Goal: Information Seeking & Learning: Learn about a topic

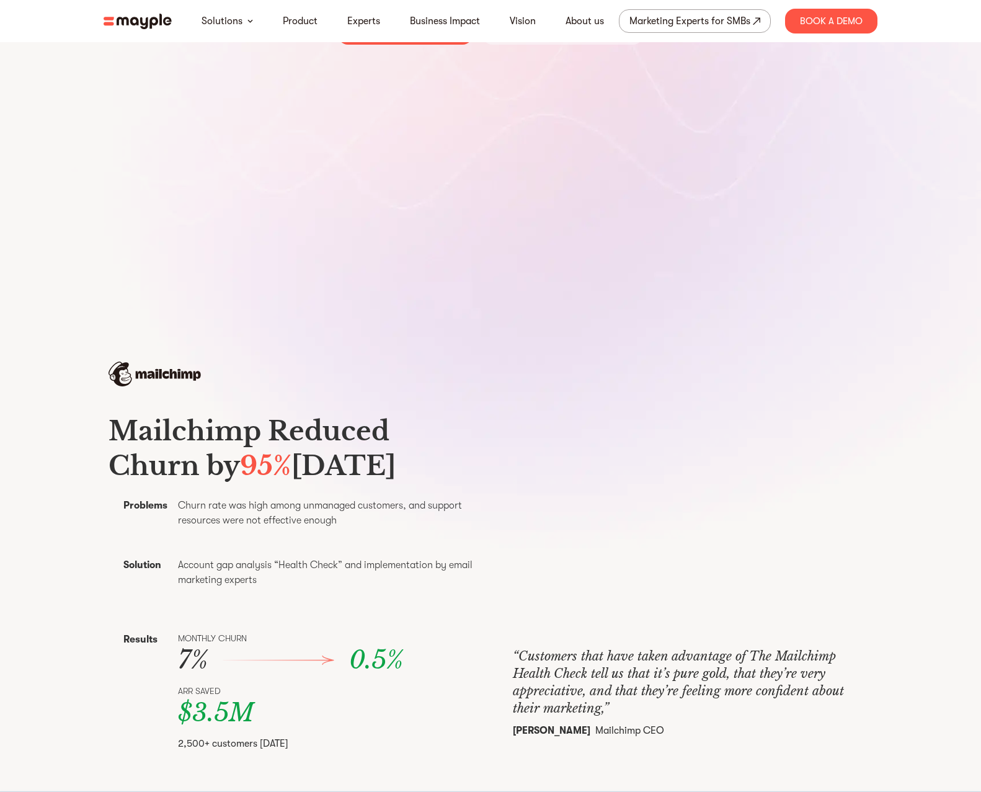
scroll to position [374, 0]
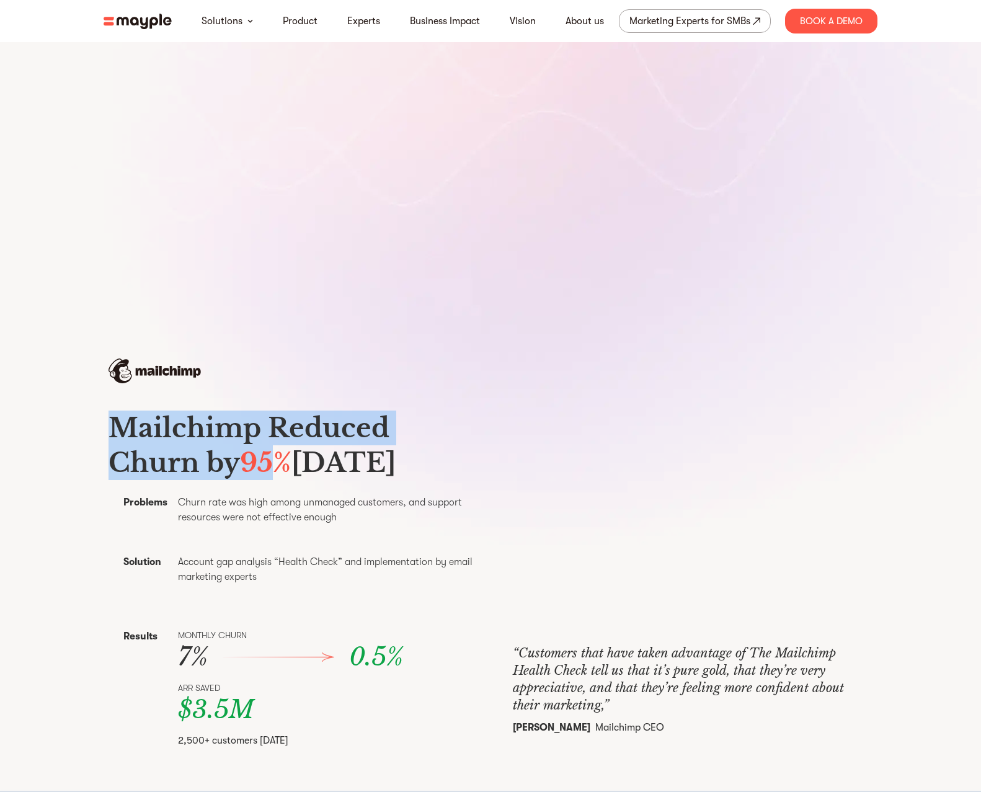
drag, startPoint x: 132, startPoint y: 408, endPoint x: 273, endPoint y: 468, distance: 153.6
click at [273, 469] on div "Mailchimp Reduced Churn by 95% Within Six Months Problems Churn rate was high a…" at bounding box center [295, 579] width 374 height 363
click at [273, 468] on span "95%" at bounding box center [265, 462] width 51 height 32
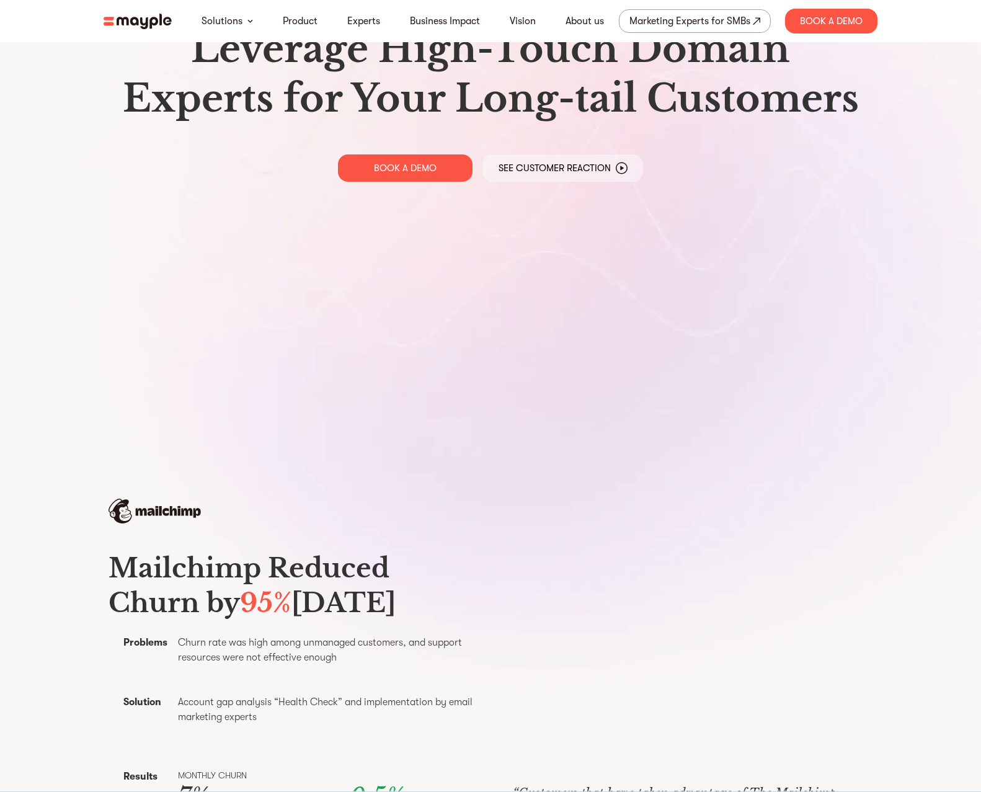
scroll to position [0, 0]
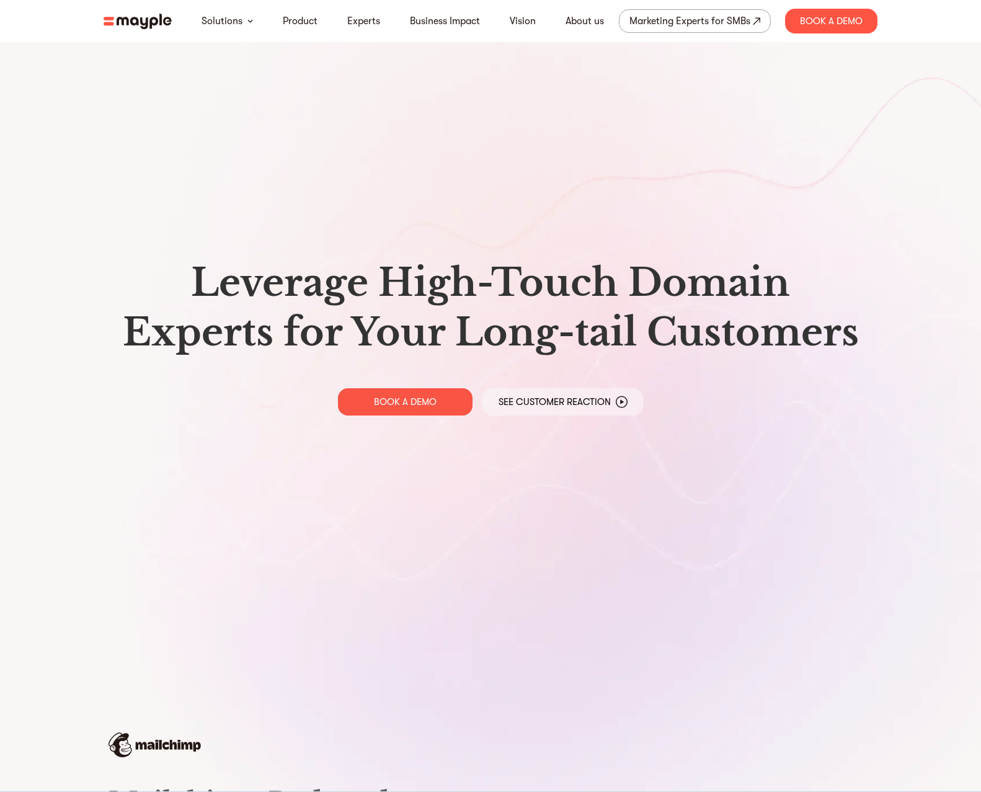
click at [90, 546] on section "Leverage High-Touch Domain Experts for Your Long-tail Customers BOOK A DEMO See…" at bounding box center [490, 580] width 981 height 1160
click at [581, 14] on link "About us" at bounding box center [584, 21] width 38 height 15
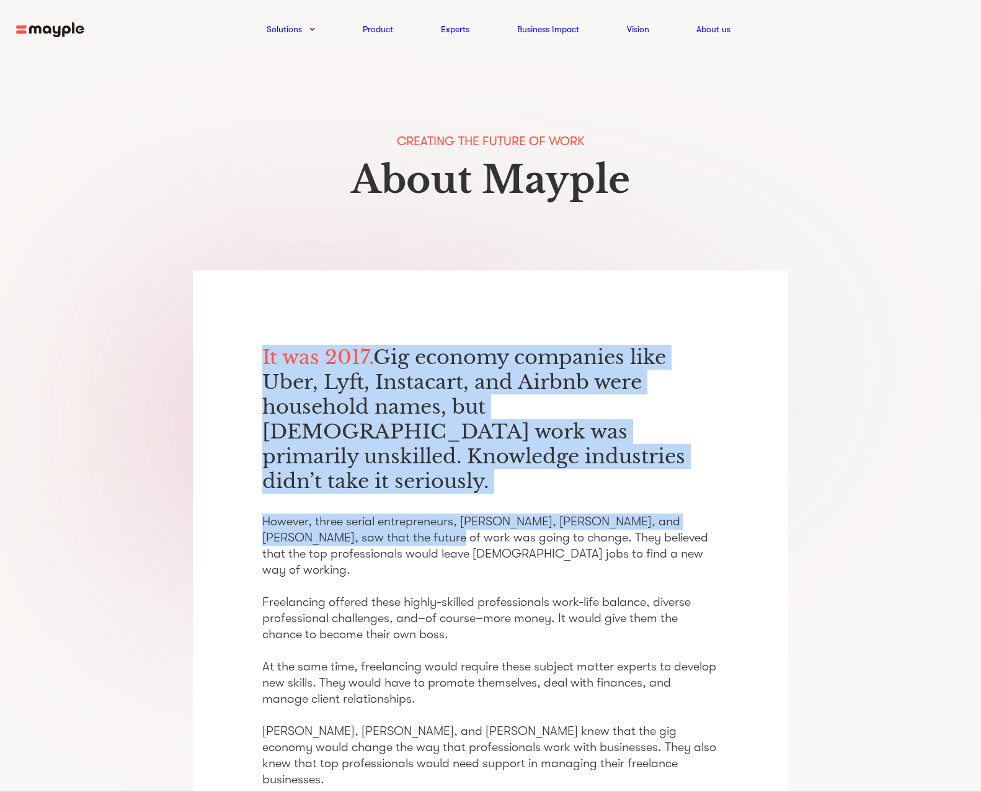
drag, startPoint x: 382, startPoint y: 335, endPoint x: 402, endPoint y: 506, distance: 172.3
click at [402, 513] on p "However, three serial entrepreneurs, [PERSON_NAME], [PERSON_NAME], and [PERSON_…" at bounding box center [490, 666] width 456 height 306
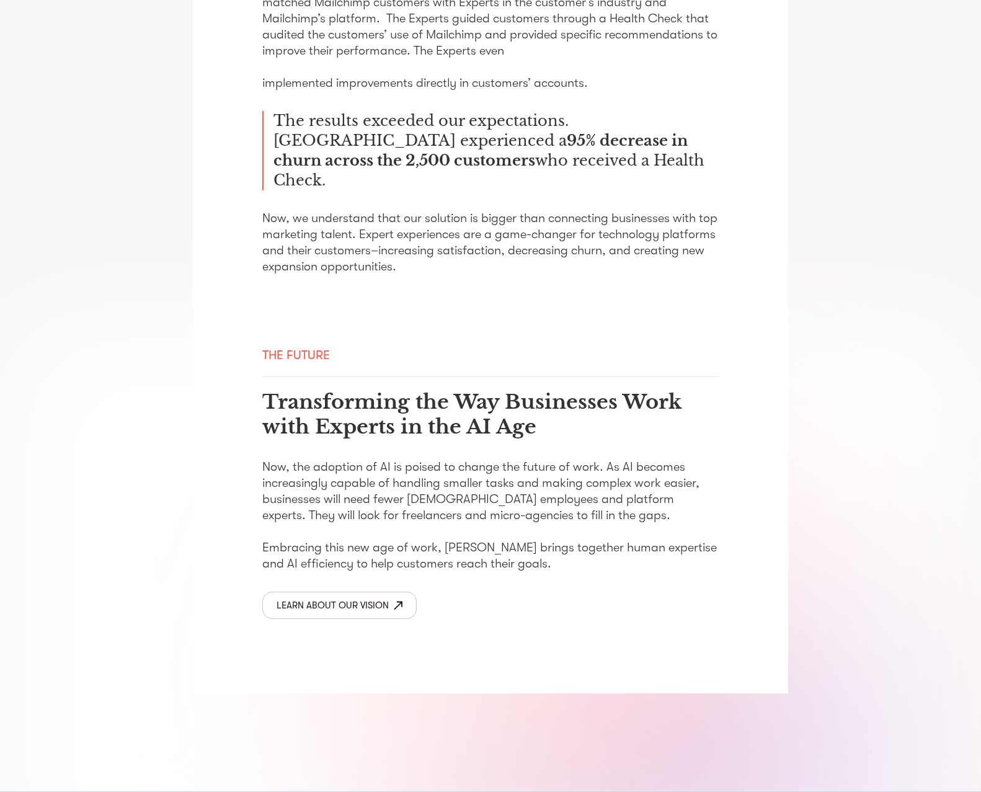
scroll to position [1711, 0]
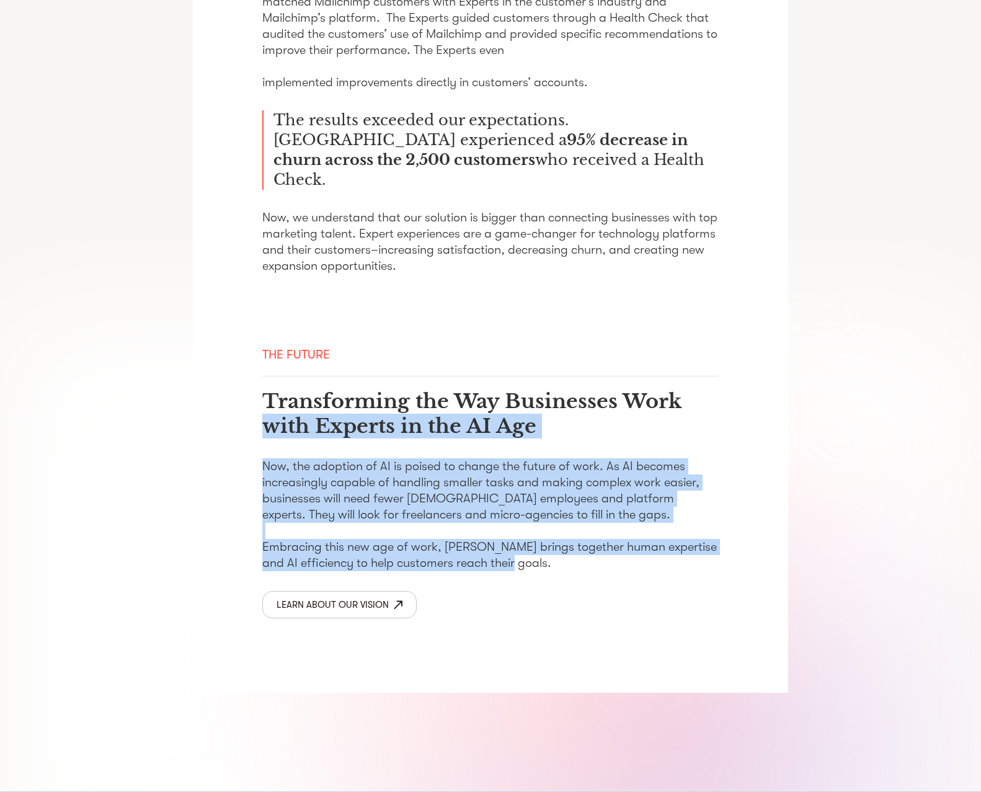
drag, startPoint x: 549, startPoint y: 491, endPoint x: 216, endPoint y: 353, distance: 360.2
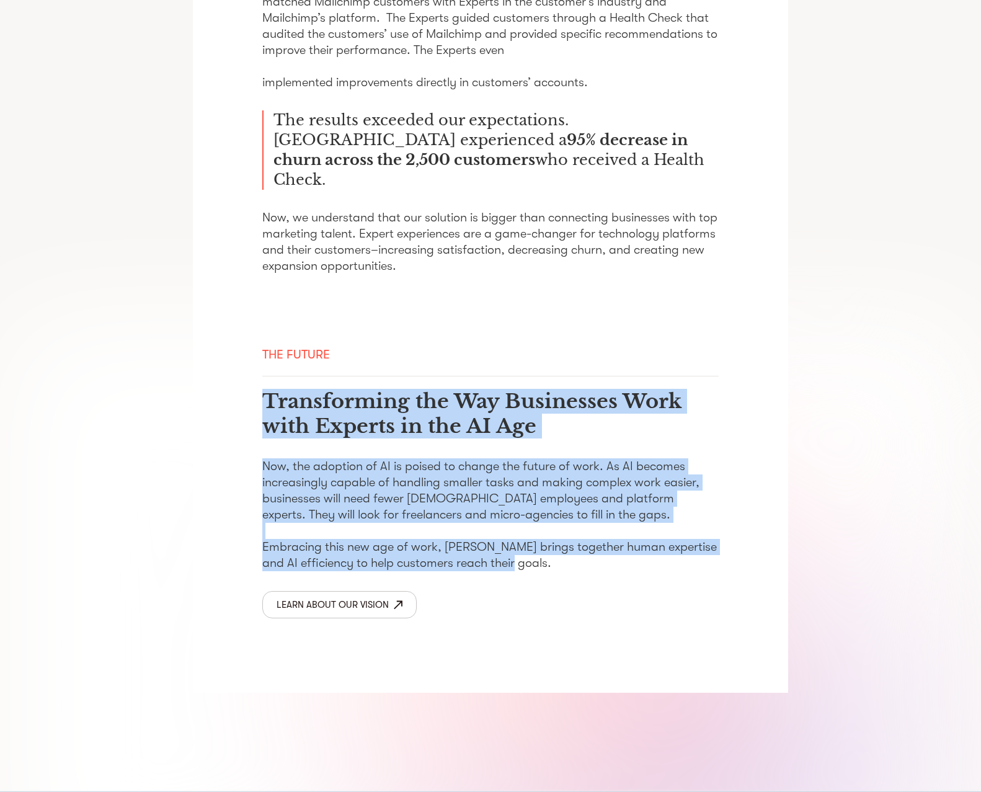
drag, startPoint x: 256, startPoint y: 314, endPoint x: 555, endPoint y: 489, distance: 346.4
click at [555, 489] on p "Now, the adoption of AI is poised to change the future of work. As AI becomes i…" at bounding box center [490, 514] width 456 height 113
